Goal: Navigation & Orientation: Go to known website

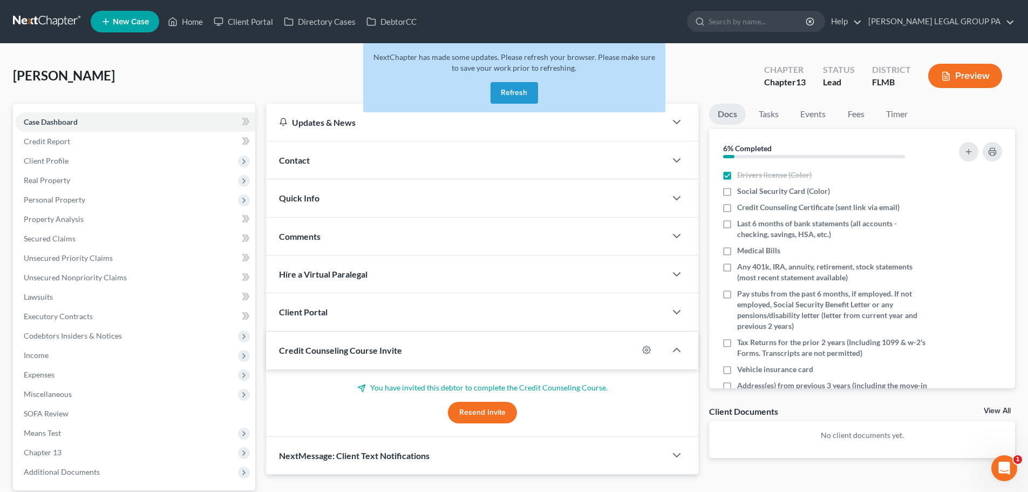
click at [512, 89] on button "Refresh" at bounding box center [513, 93] width 47 height 22
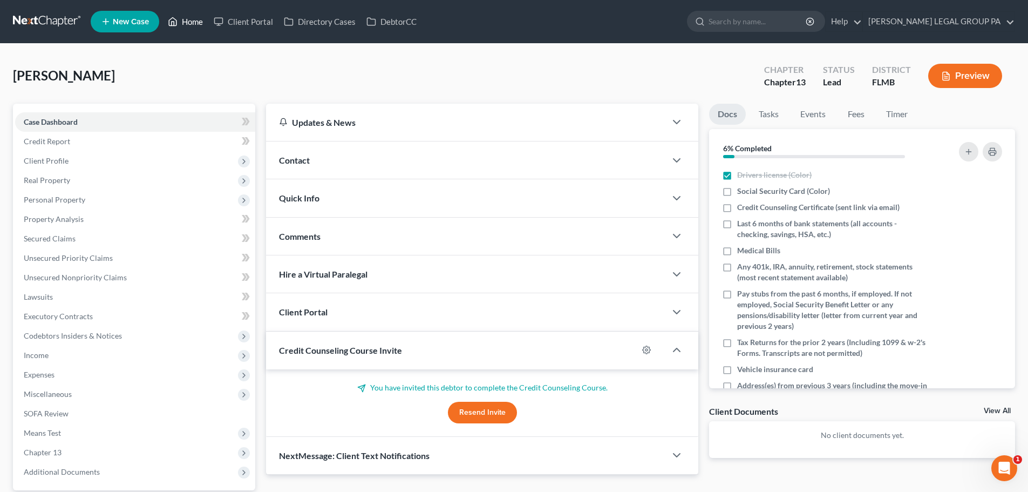
click at [186, 19] on link "Home" at bounding box center [185, 21] width 46 height 19
